Goal: Navigation & Orientation: Find specific page/section

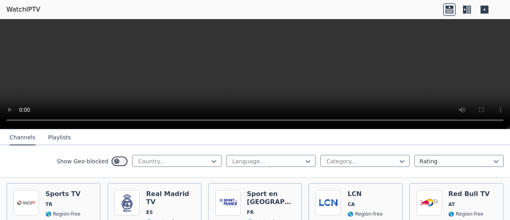
scroll to position [239, 0]
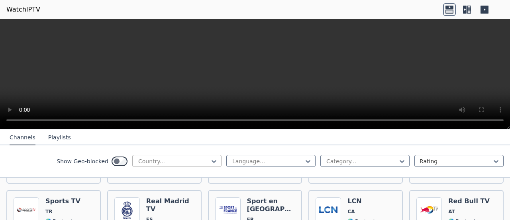
click at [194, 161] on div at bounding box center [173, 161] width 73 height 8
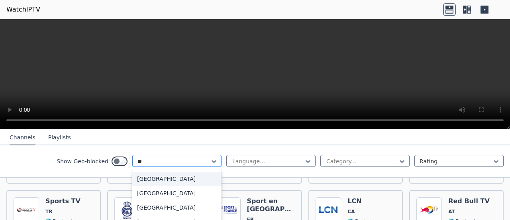
type input "***"
click at [143, 179] on div "[GEOGRAPHIC_DATA]" at bounding box center [176, 178] width 89 height 14
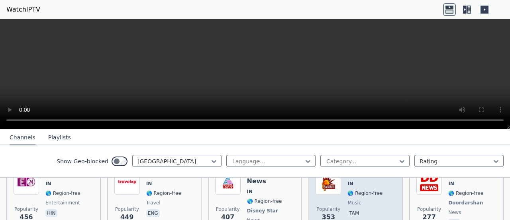
scroll to position [199, 0]
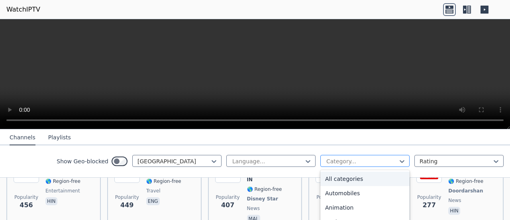
click at [360, 159] on div at bounding box center [362, 161] width 73 height 8
type input "***"
click at [328, 177] on div "Sports" at bounding box center [364, 178] width 89 height 14
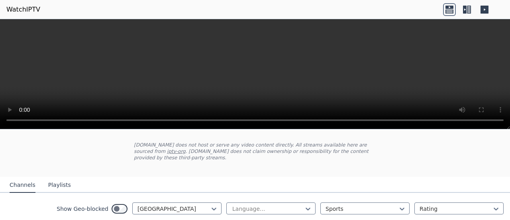
scroll to position [78, 0]
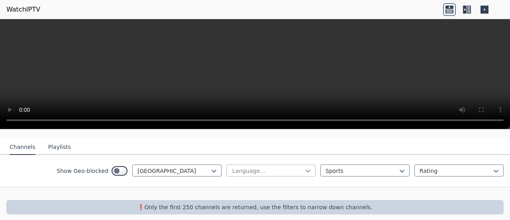
click at [304, 167] on icon at bounding box center [308, 171] width 8 height 8
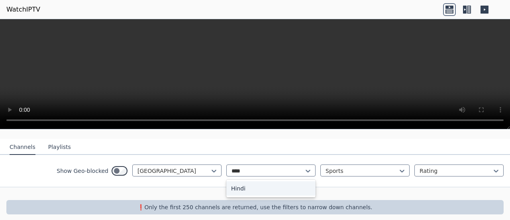
type input "*****"
click at [244, 181] on div "Hindi" at bounding box center [270, 188] width 89 height 14
click at [55, 139] on button "Playlists" at bounding box center [59, 146] width 23 height 15
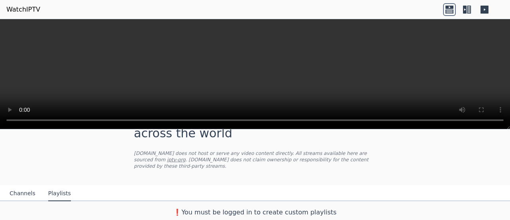
scroll to position [25, 0]
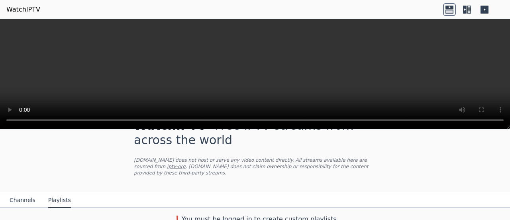
click at [25, 194] on button "Channels" at bounding box center [23, 199] width 26 height 15
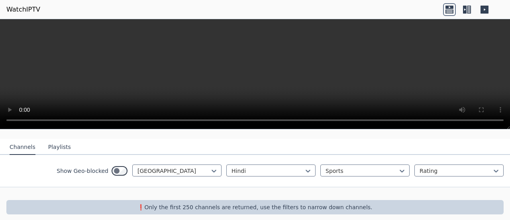
click at [219, 200] on div "❗️Only the first 250 channels are returned, use the filters to narrow down chan…" at bounding box center [254, 207] width 497 height 14
click at [222, 203] on p "❗️Only the first 250 channels are returned, use the filters to narrow down chan…" at bounding box center [255, 207] width 491 height 8
click at [210, 167] on icon at bounding box center [214, 171] width 8 height 8
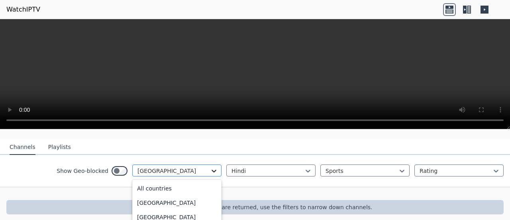
scroll to position [1143, 0]
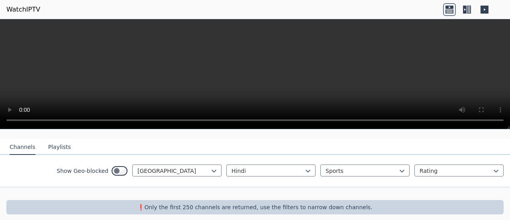
click at [270, 157] on div "Show Geo-blocked India Hindi Sports Rating" at bounding box center [255, 171] width 510 height 32
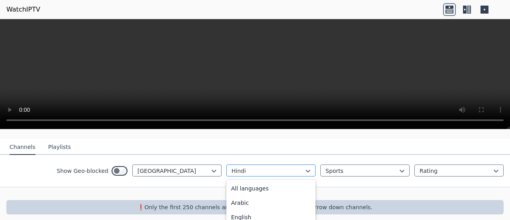
click at [286, 167] on div at bounding box center [267, 171] width 73 height 8
click at [240, 183] on div "All languages" at bounding box center [270, 188] width 89 height 14
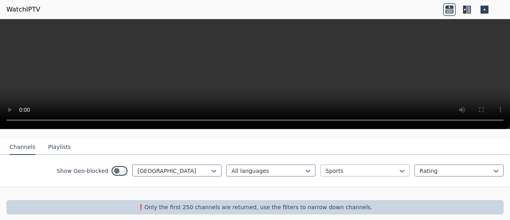
click at [347, 164] on div "Sports" at bounding box center [364, 170] width 89 height 12
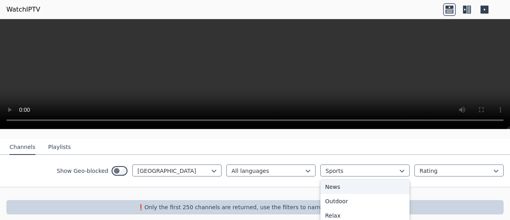
scroll to position [166, 0]
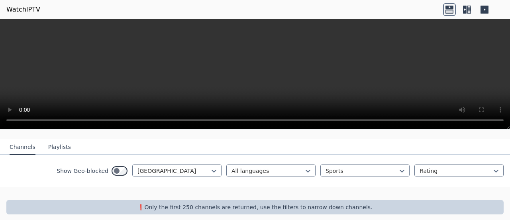
click at [359, 156] on div "Show Geo-blocked India All languages Sports Rating" at bounding box center [255, 171] width 510 height 32
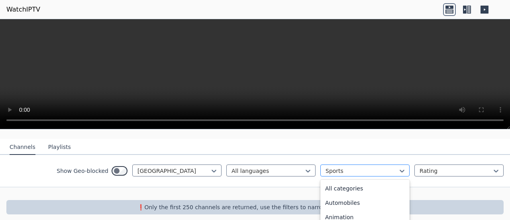
click at [357, 167] on div at bounding box center [362, 171] width 73 height 8
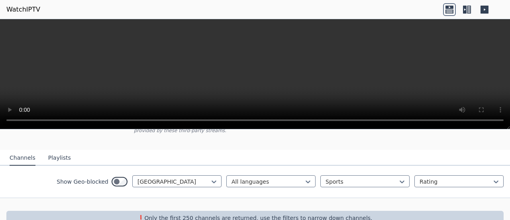
scroll to position [78, 0]
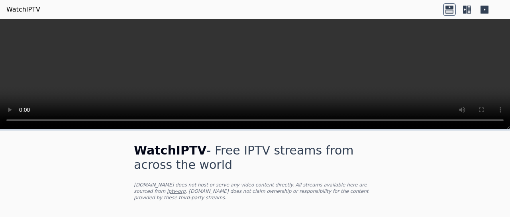
scroll to position [78, 0]
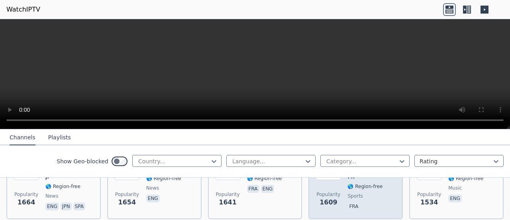
scroll to position [556, 0]
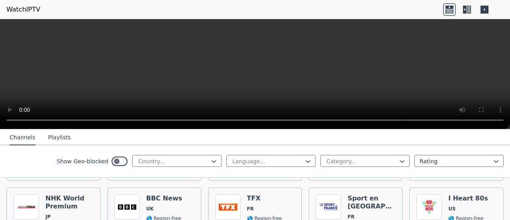
click at [466, 10] on icon at bounding box center [465, 10] width 4 height 8
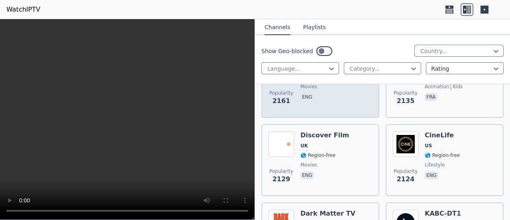
scroll to position [954, 0]
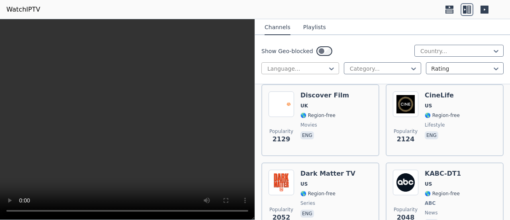
click at [321, 67] on div at bounding box center [297, 69] width 61 height 8
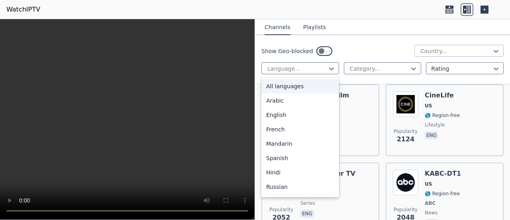
click at [446, 52] on div at bounding box center [456, 51] width 73 height 8
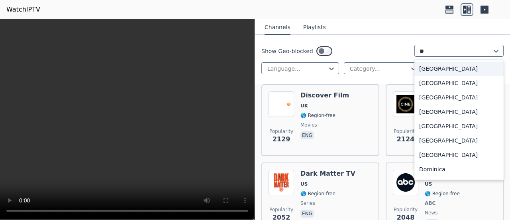
type input "***"
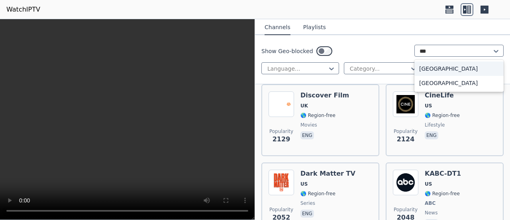
click at [417, 67] on div "[GEOGRAPHIC_DATA]" at bounding box center [458, 68] width 89 height 14
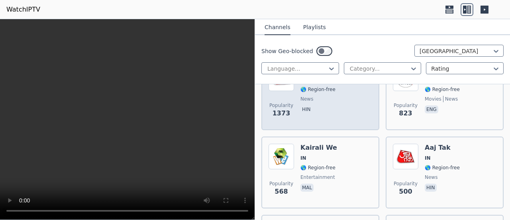
scroll to position [199, 0]
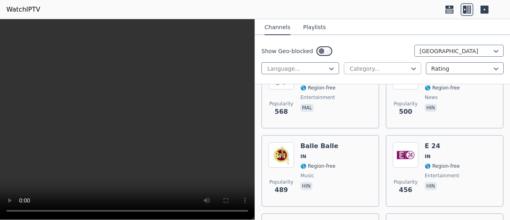
click at [379, 69] on div at bounding box center [379, 69] width 61 height 8
type input "***"
click at [371, 84] on div "Sports" at bounding box center [383, 86] width 78 height 14
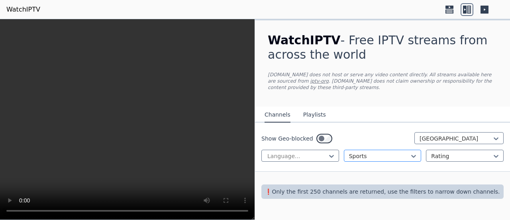
click at [389, 149] on div "Sports" at bounding box center [383, 155] width 78 height 12
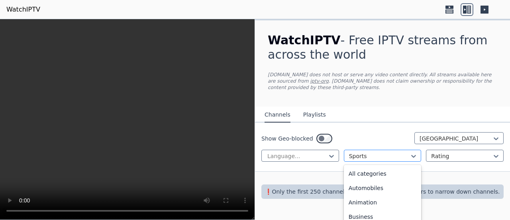
scroll to position [245, 0]
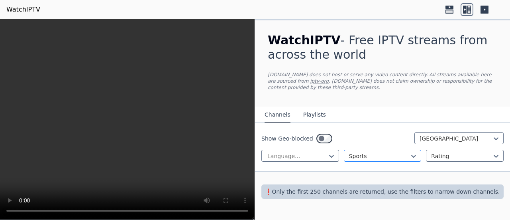
drag, startPoint x: 386, startPoint y: 153, endPoint x: 356, endPoint y: 153, distance: 29.9
click at [356, 153] on div at bounding box center [379, 156] width 61 height 8
click at [442, 152] on div at bounding box center [461, 156] width 61 height 8
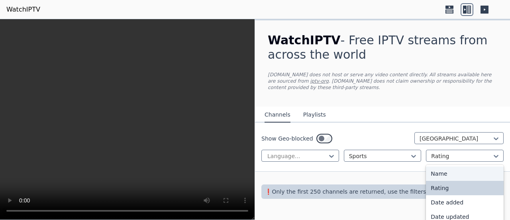
click at [444, 166] on div "Name" at bounding box center [465, 173] width 78 height 14
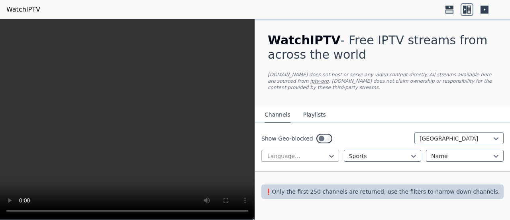
click at [319, 152] on div at bounding box center [297, 156] width 61 height 8
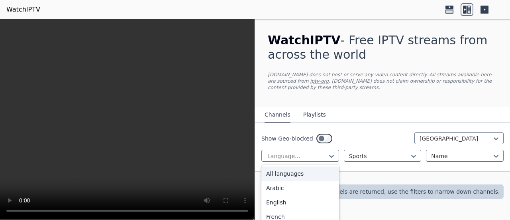
click at [285, 173] on div "All languages" at bounding box center [300, 173] width 78 height 14
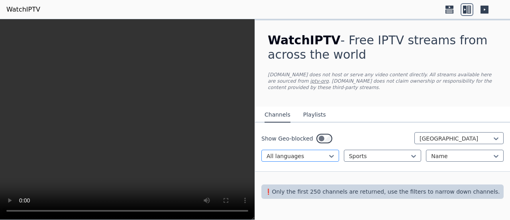
click at [322, 153] on div at bounding box center [297, 156] width 61 height 8
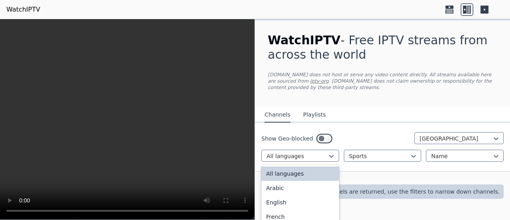
click at [483, 9] on icon at bounding box center [484, 10] width 8 height 8
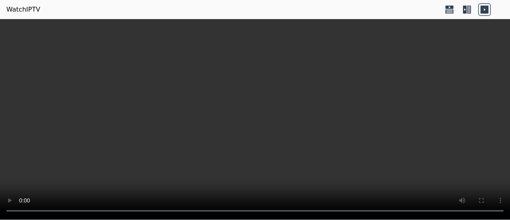
click at [467, 8] on icon at bounding box center [469, 10] width 4 height 8
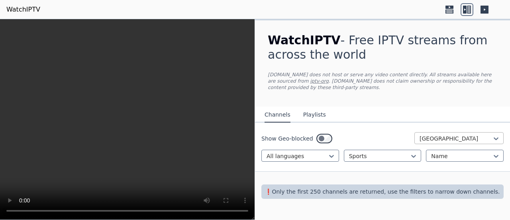
click at [480, 134] on div at bounding box center [456, 138] width 73 height 8
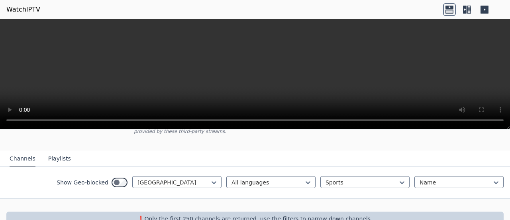
scroll to position [78, 0]
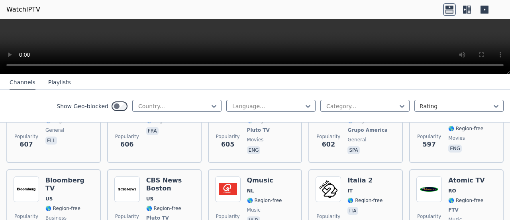
scroll to position [2151, 0]
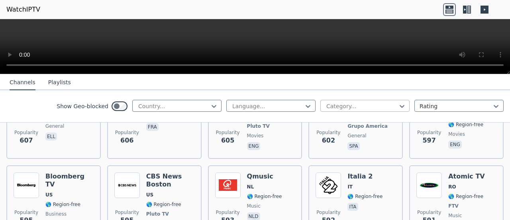
click at [361, 106] on div at bounding box center [362, 106] width 73 height 8
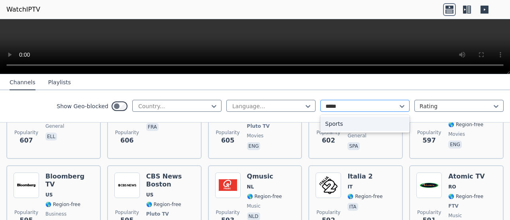
type input "******"
click at [332, 121] on div "Sports" at bounding box center [364, 123] width 89 height 14
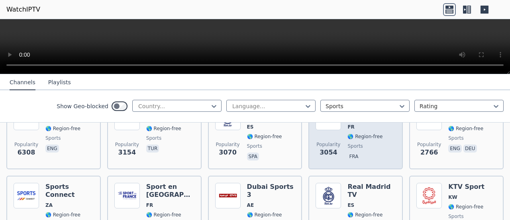
scroll to position [120, 0]
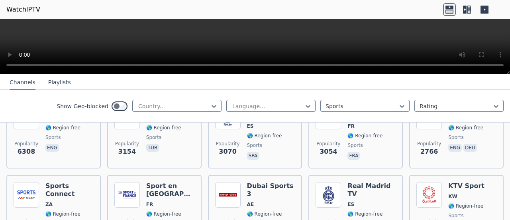
click at [469, 7] on icon at bounding box center [467, 9] width 13 height 13
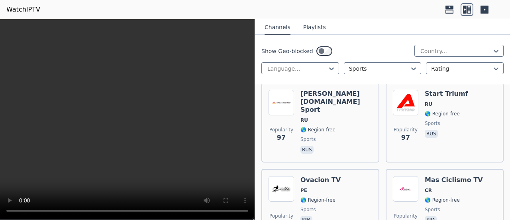
scroll to position [4179, 0]
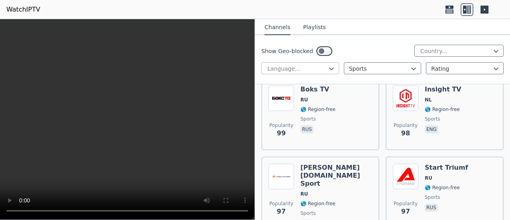
click at [315, 67] on div at bounding box center [297, 69] width 61 height 8
type input "*****"
click at [273, 86] on div "Hindi" at bounding box center [300, 86] width 78 height 14
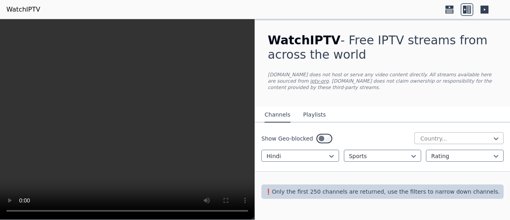
click at [442, 134] on div at bounding box center [456, 138] width 73 height 8
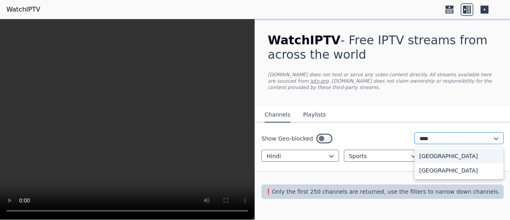
type input "*****"
click at [429, 149] on div "[GEOGRAPHIC_DATA]" at bounding box center [458, 156] width 89 height 14
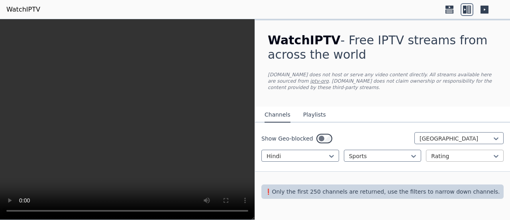
click at [471, 153] on div at bounding box center [461, 156] width 61 height 8
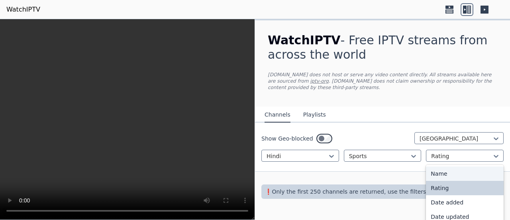
click at [447, 167] on div "Name" at bounding box center [465, 173] width 78 height 14
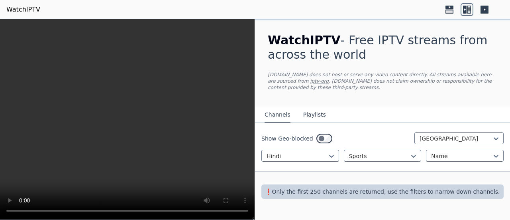
click at [429, 187] on p "❗️Only the first 250 channels are returned, use the filters to narrow down chan…" at bounding box center [383, 191] width 236 height 8
click at [342, 187] on p "❗️Only the first 250 channels are returned, use the filters to narrow down chan…" at bounding box center [383, 191] width 236 height 8
click at [339, 187] on p "❗️Only the first 250 channels are returned, use the filters to narrow down chan…" at bounding box center [383, 191] width 236 height 8
click at [347, 184] on div "❗️Only the first 250 channels are returned, use the filters to narrow down chan…" at bounding box center [382, 191] width 242 height 14
click at [351, 190] on div "❗️Only the first 250 channels are returned, use the filters to narrow down chan…" at bounding box center [382, 191] width 242 height 14
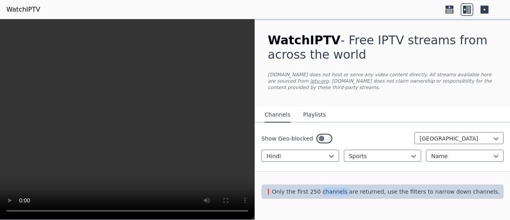
click at [351, 190] on div "❗️Only the first 250 channels are returned, use the filters to narrow down chan…" at bounding box center [382, 191] width 242 height 14
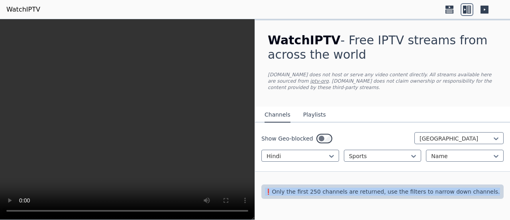
click at [351, 190] on div "❗️Only the first 250 channels are returned, use the filters to narrow down chan…" at bounding box center [382, 191] width 242 height 14
